Goal: Task Accomplishment & Management: Manage account settings

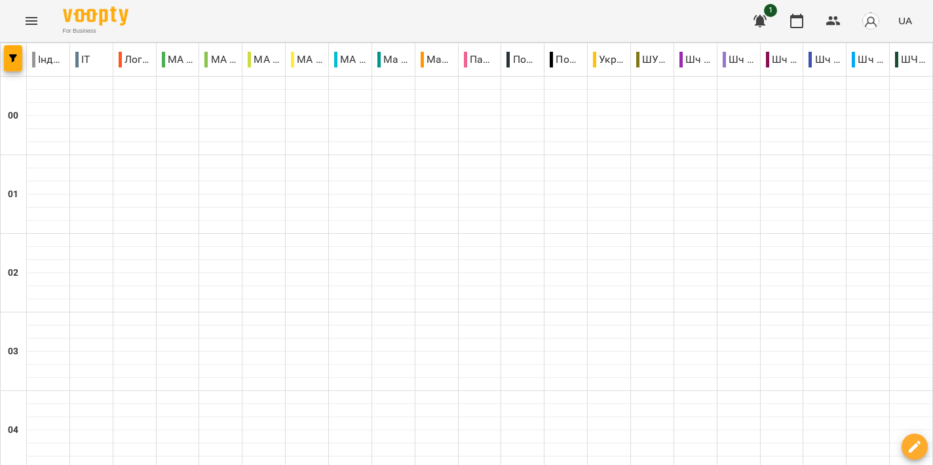
scroll to position [1283, 0]
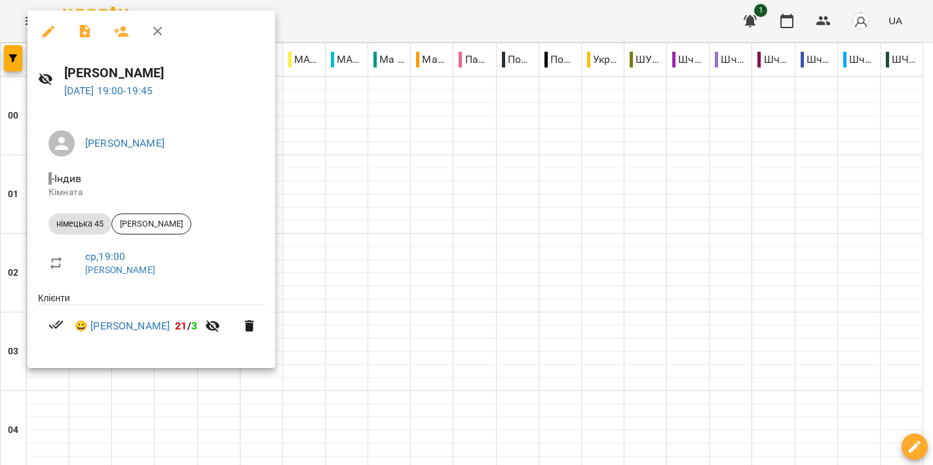
click at [429, 201] on div at bounding box center [466, 232] width 933 height 465
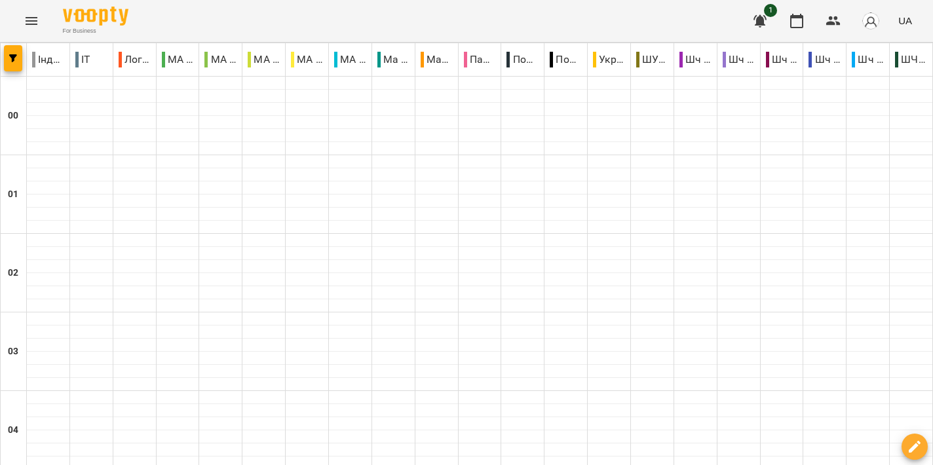
scroll to position [1420, 0]
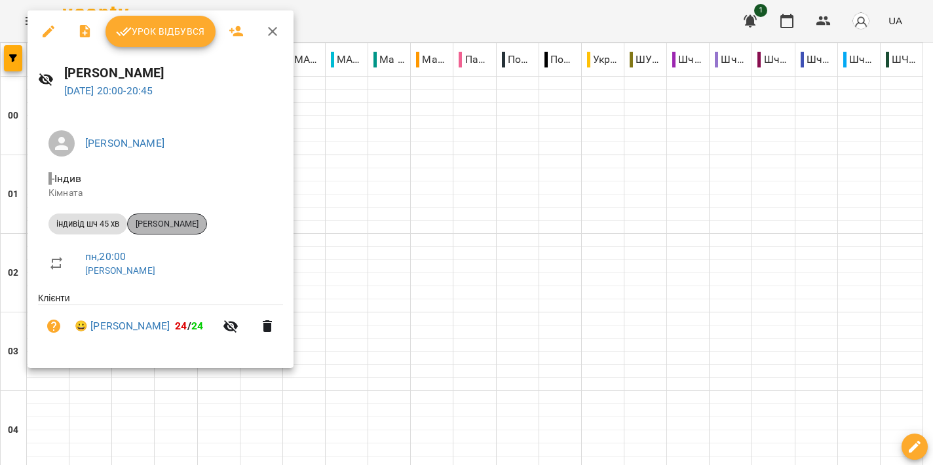
click at [171, 218] on div "[PERSON_NAME]" at bounding box center [167, 224] width 80 height 21
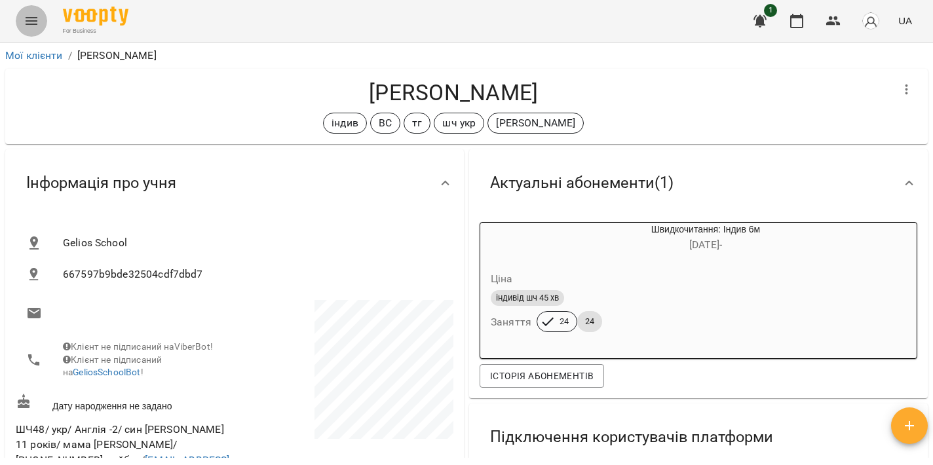
click at [29, 24] on icon "Menu" at bounding box center [32, 21] width 12 height 8
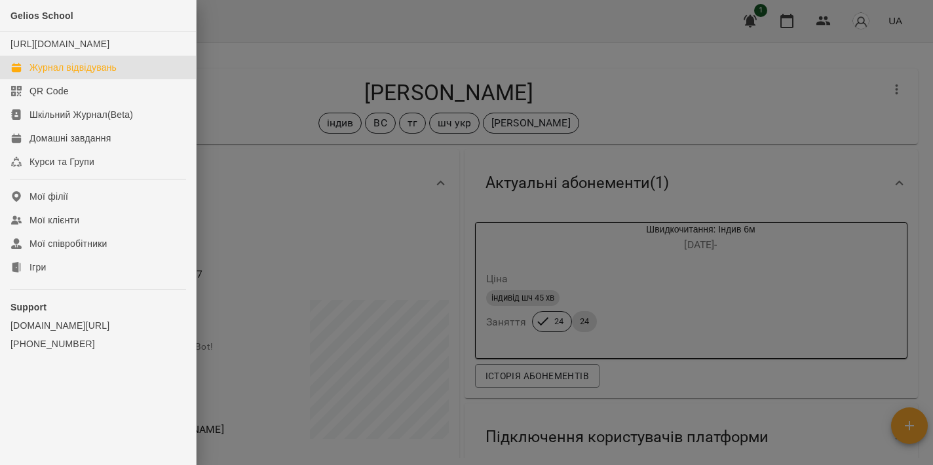
click at [63, 74] on div "Журнал відвідувань" at bounding box center [72, 67] width 87 height 13
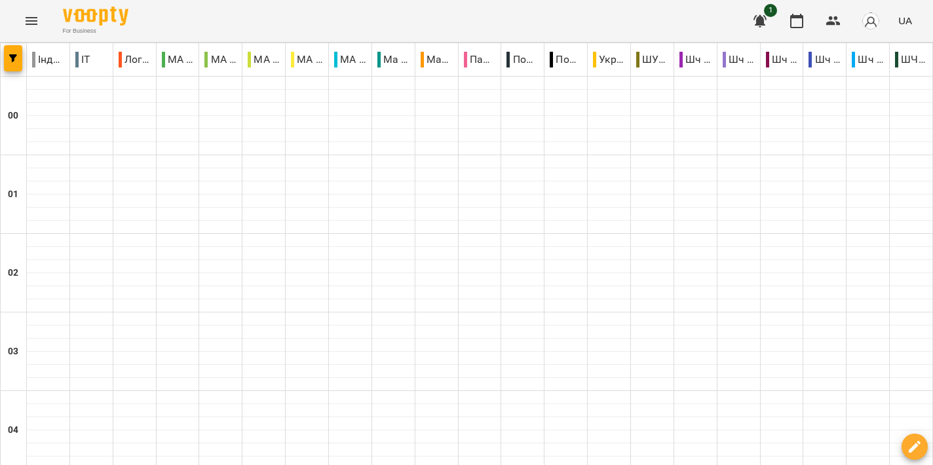
scroll to position [1509, 0]
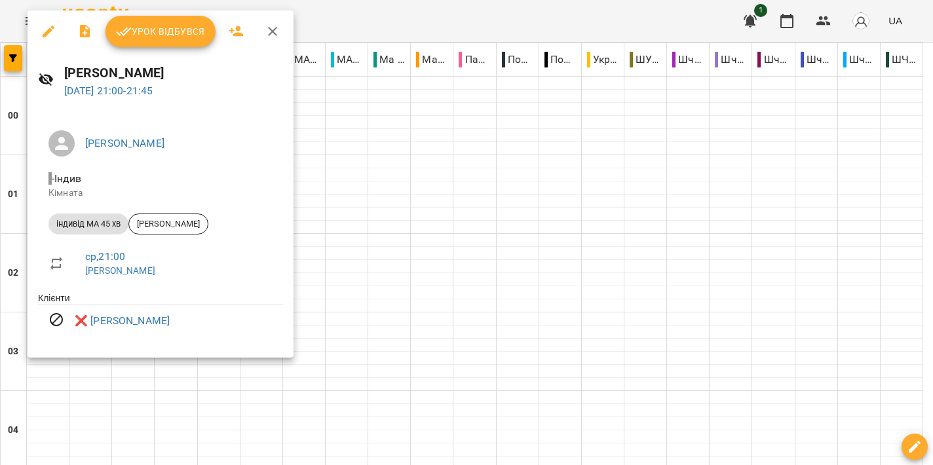
click at [488, 170] on div at bounding box center [466, 232] width 933 height 465
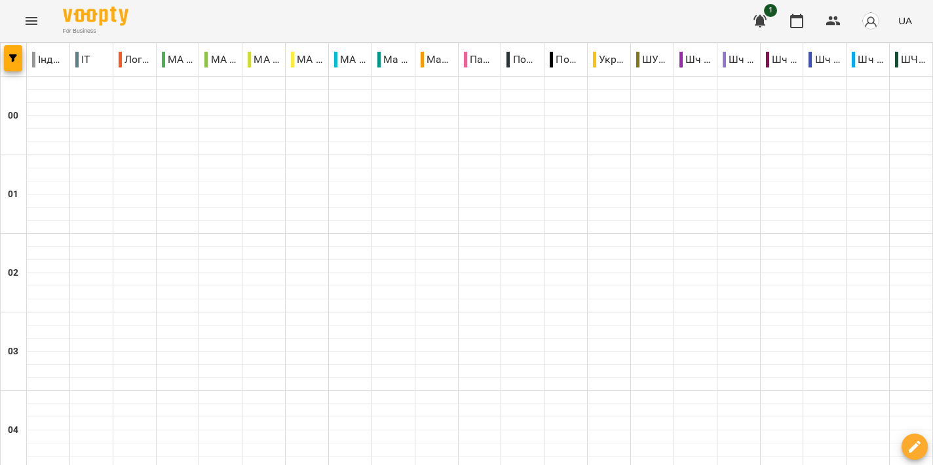
scroll to position [1449, 0]
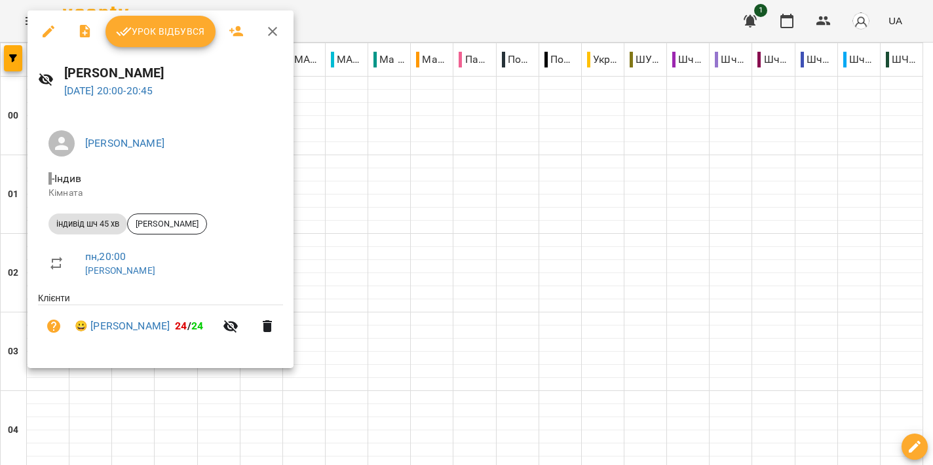
click at [448, 140] on div at bounding box center [466, 232] width 933 height 465
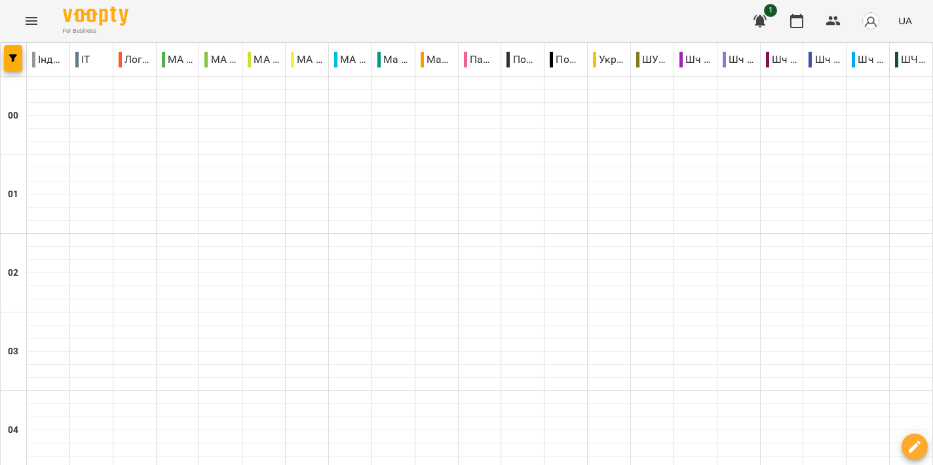
scroll to position [1268, 0]
